Goal: Navigation & Orientation: Find specific page/section

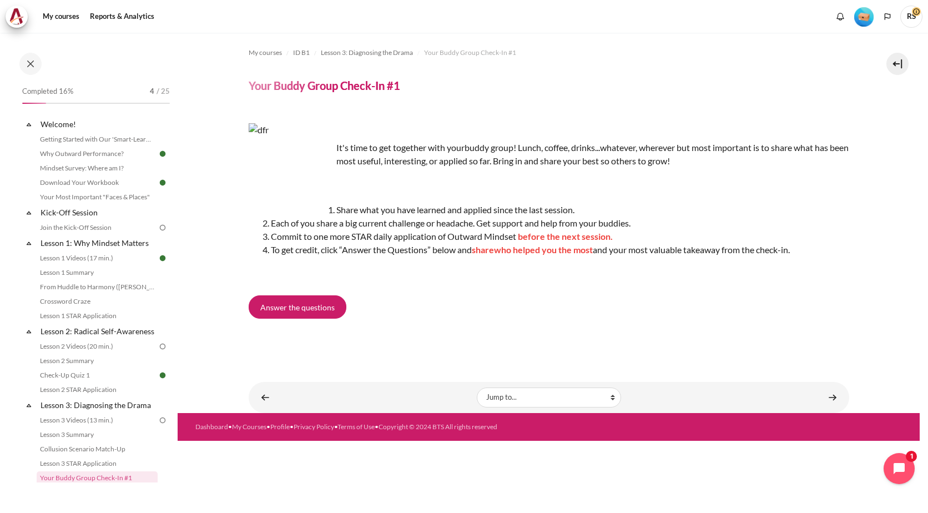
scroll to position [206, 0]
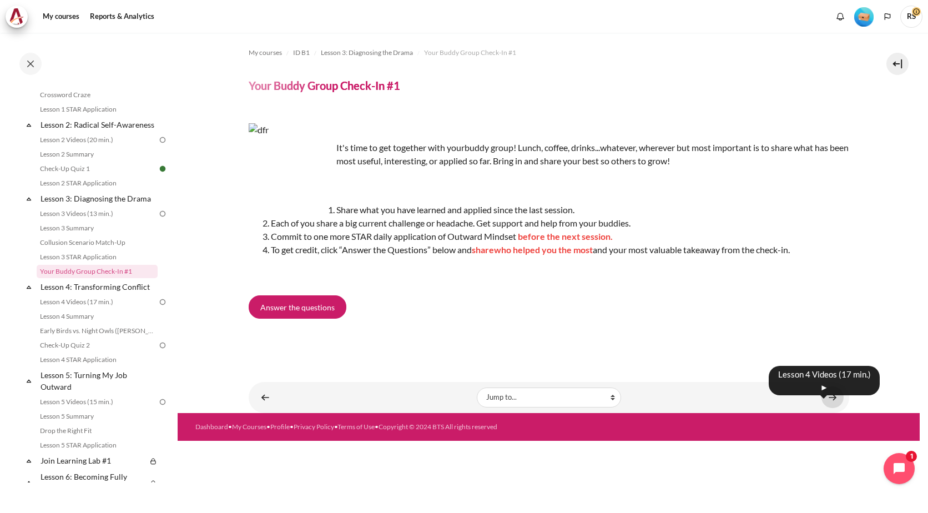
click at [835, 397] on link "Content" at bounding box center [832, 397] width 22 height 22
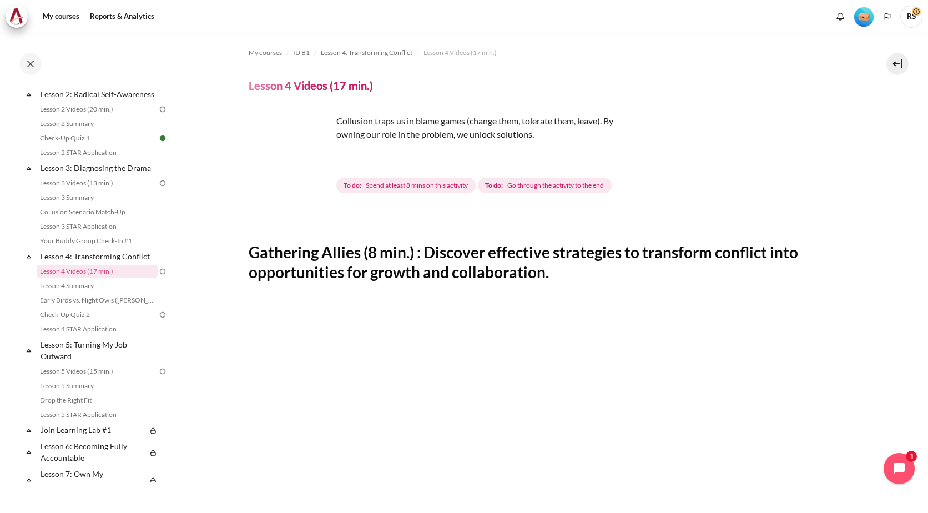
scroll to position [381, 0]
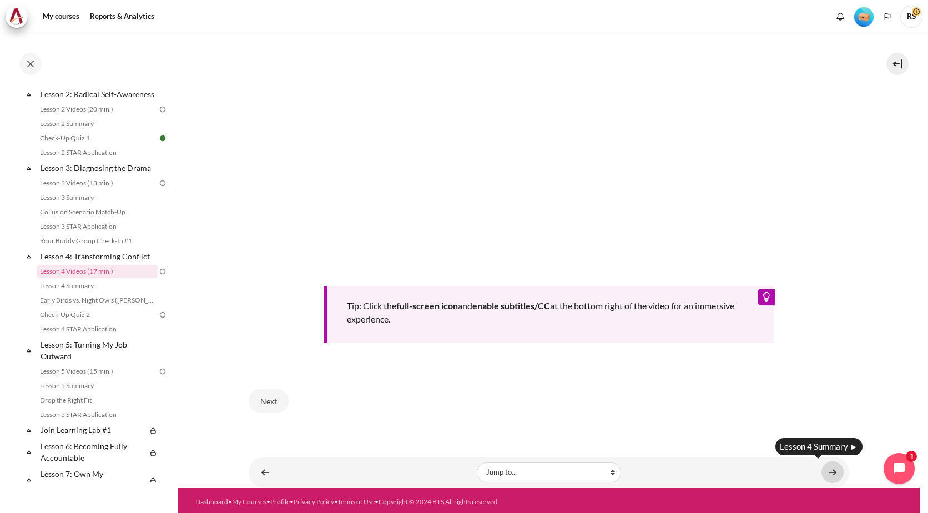
click at [830, 467] on link "Content" at bounding box center [832, 472] width 22 height 22
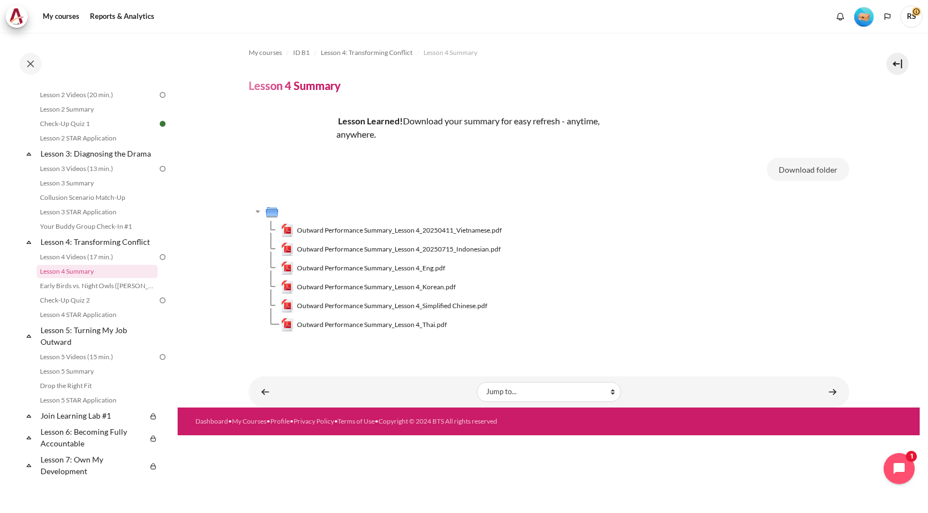
scroll to position [251, 0]
